Goal: Information Seeking & Learning: Learn about a topic

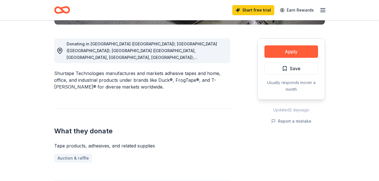
scroll to position [166, 0]
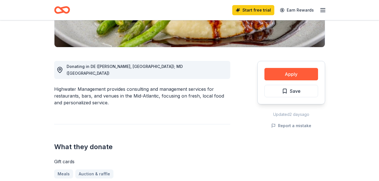
scroll to position [132, 0]
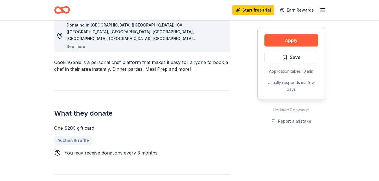
scroll to position [188, 0]
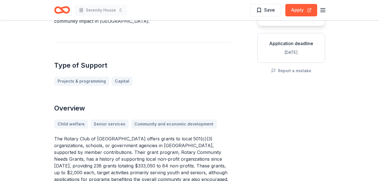
scroll to position [105, 0]
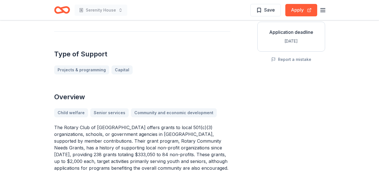
click at [184, 73] on div "Projects & programming Capital" at bounding box center [142, 69] width 176 height 9
